Goal: Information Seeking & Learning: Understand process/instructions

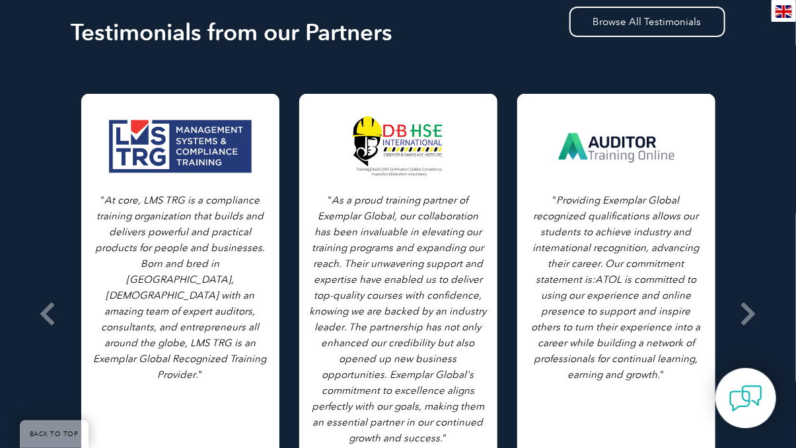
scroll to position [1868, 0]
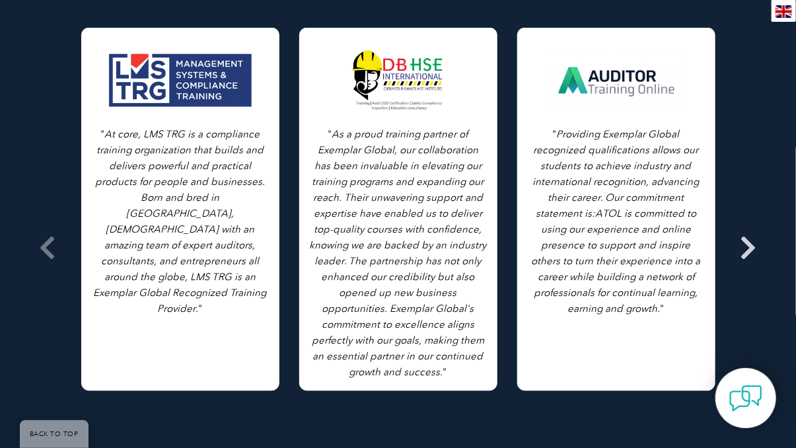
click at [746, 248] on icon at bounding box center [749, 248] width 17 height 0
click at [758, 231] on span at bounding box center [749, 248] width 32 height 496
click at [42, 248] on icon at bounding box center [48, 248] width 17 height 0
click at [43, 248] on icon at bounding box center [48, 248] width 17 height 0
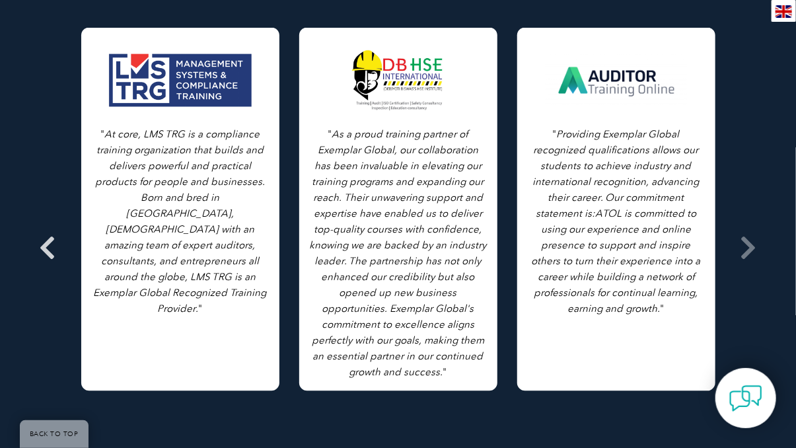
click at [43, 248] on icon at bounding box center [48, 248] width 17 height 0
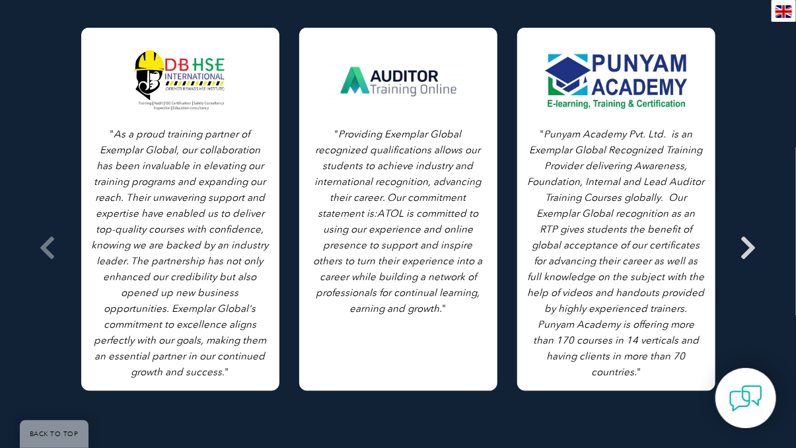
click at [749, 248] on icon at bounding box center [749, 248] width 17 height 0
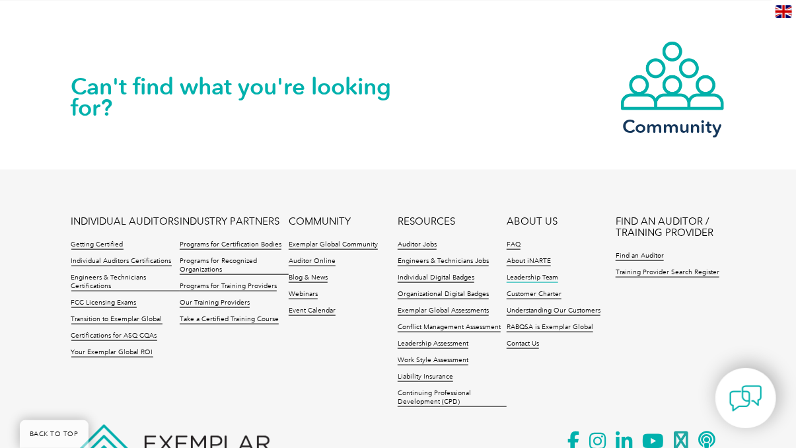
scroll to position [2476, 0]
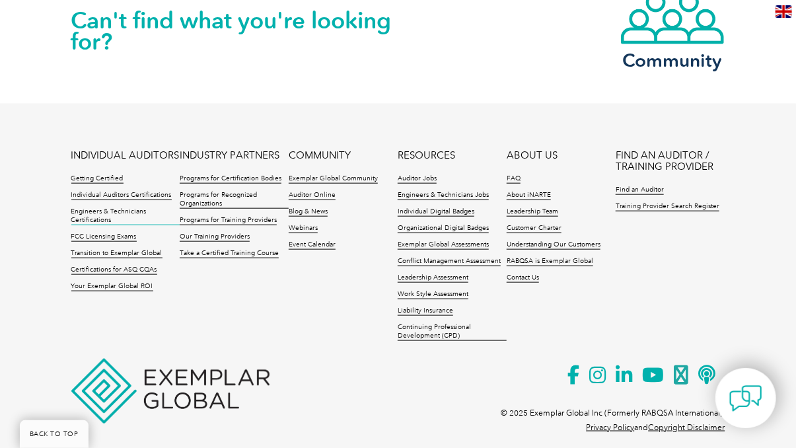
click at [84, 207] on link "Engineers & Technicians Certifications" at bounding box center [125, 216] width 109 height 18
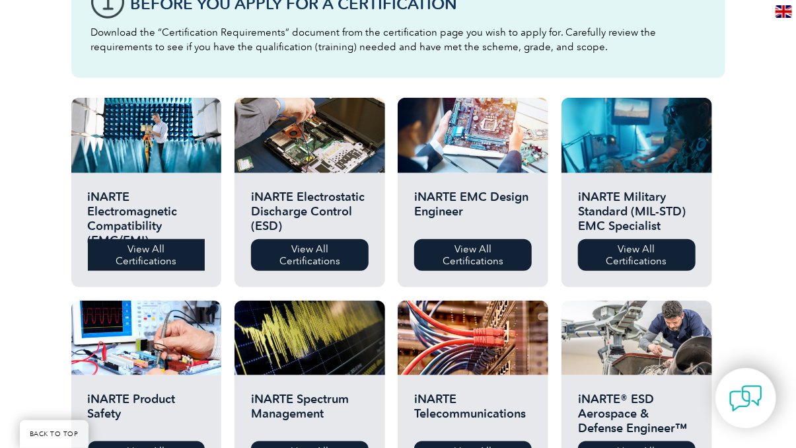
scroll to position [529, 0]
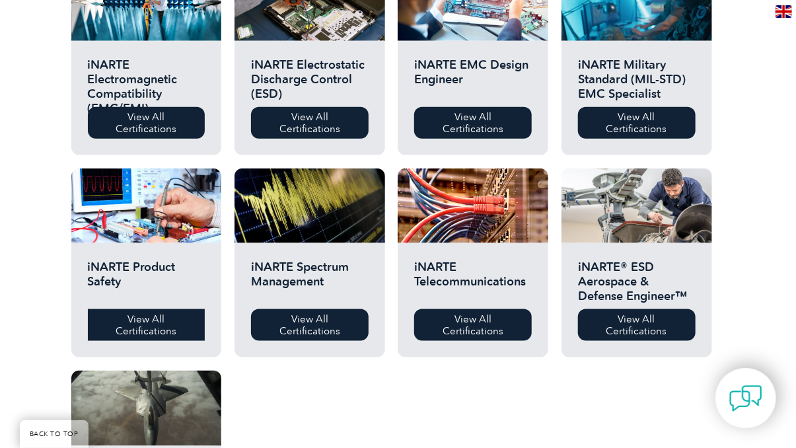
click at [143, 333] on link "View All Certifications" at bounding box center [147, 325] width 118 height 32
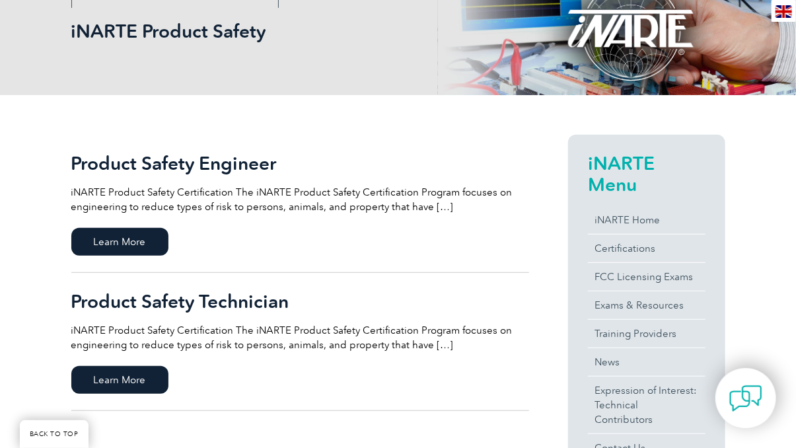
scroll to position [198, 0]
click at [129, 233] on span "Learn More" at bounding box center [119, 242] width 97 height 28
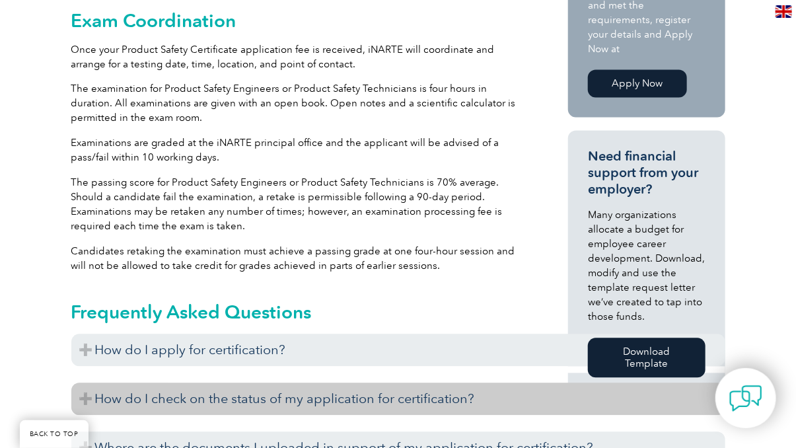
scroll to position [1078, 0]
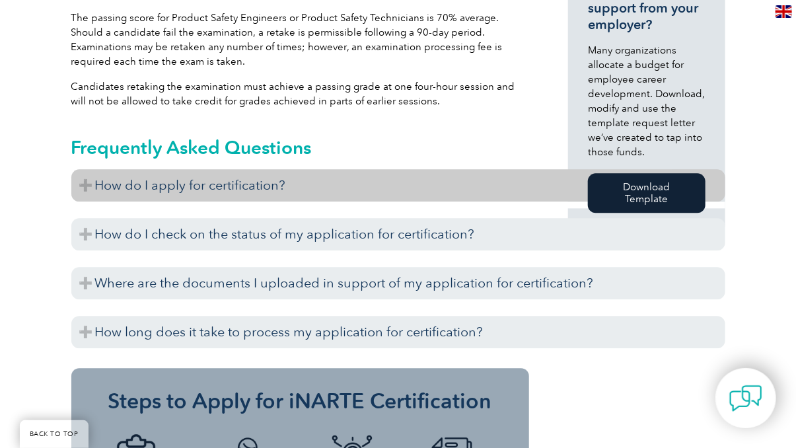
click at [189, 180] on h3 "How do I apply for certification?" at bounding box center [398, 185] width 654 height 32
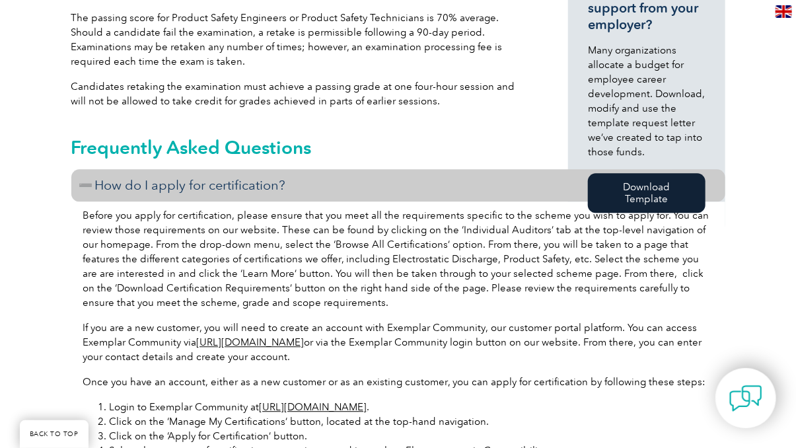
click at [189, 180] on h3 "How do I apply for certification?" at bounding box center [398, 185] width 654 height 32
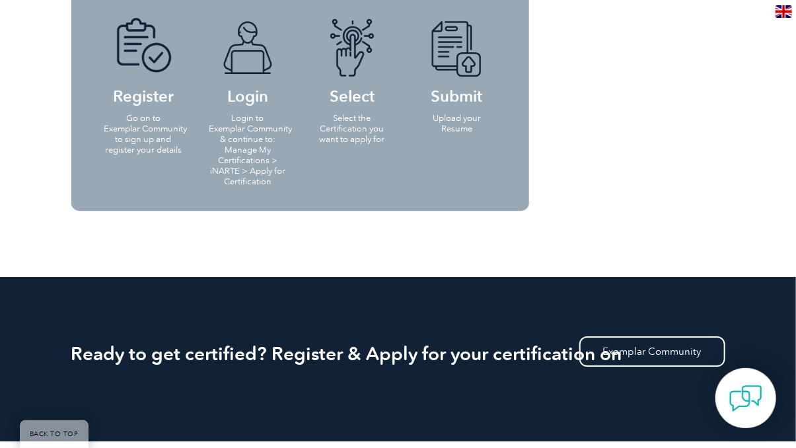
scroll to position [1474, 0]
